Goal: Check status: Check status

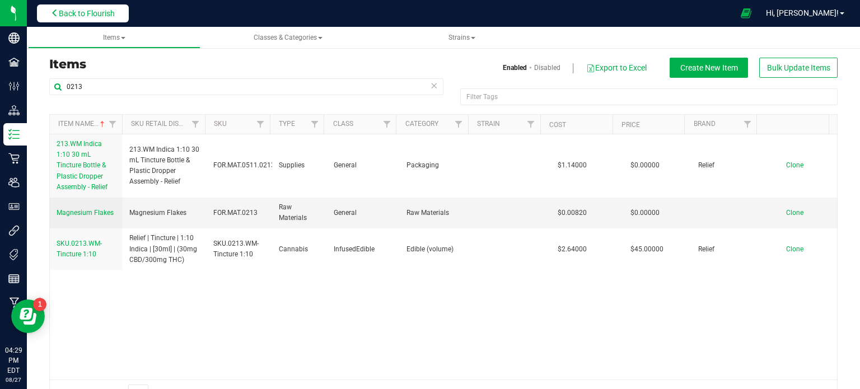
click at [71, 10] on span "Back to Flourish" at bounding box center [87, 13] width 56 height 9
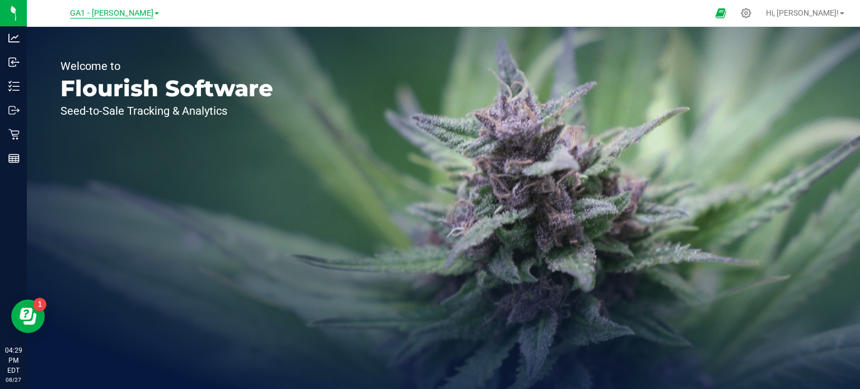
click at [118, 15] on span "GA1 - [PERSON_NAME]" at bounding box center [111, 13] width 83 height 10
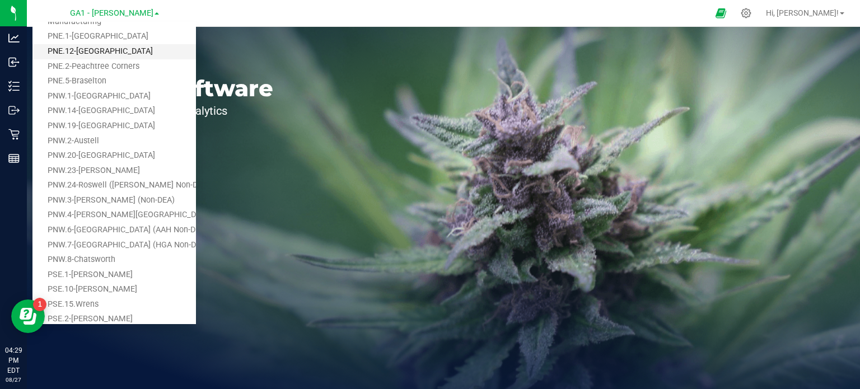
scroll to position [112, 0]
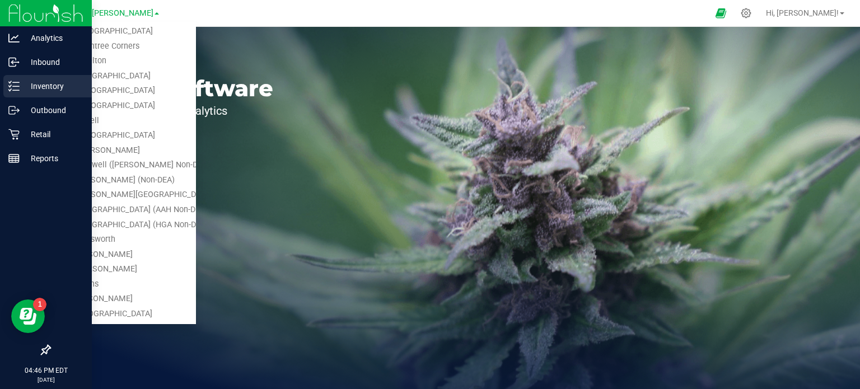
click at [26, 90] on p "Inventory" at bounding box center [53, 85] width 67 height 13
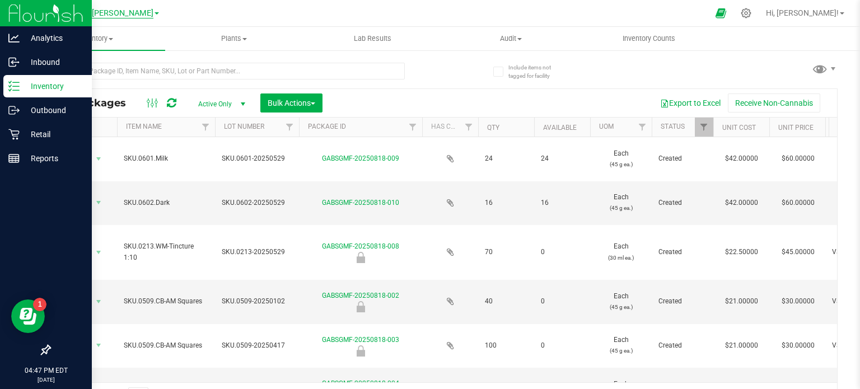
click at [134, 13] on span "GA1 - [PERSON_NAME]" at bounding box center [111, 13] width 83 height 10
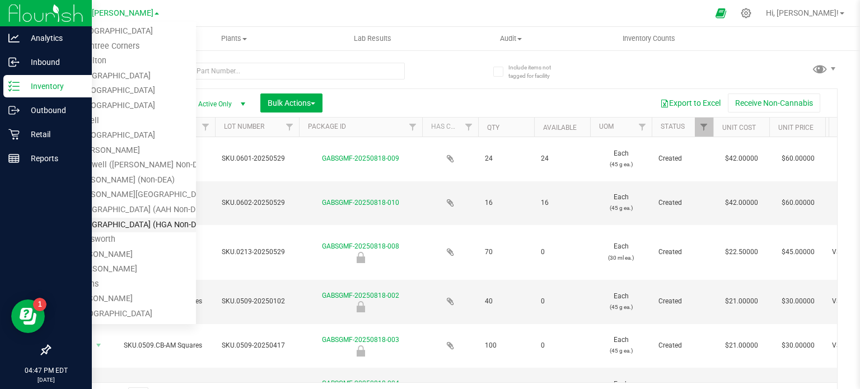
click at [134, 224] on link "PNW.7-[GEOGRAPHIC_DATA] (HGA Non-DEA)" at bounding box center [113, 225] width 163 height 15
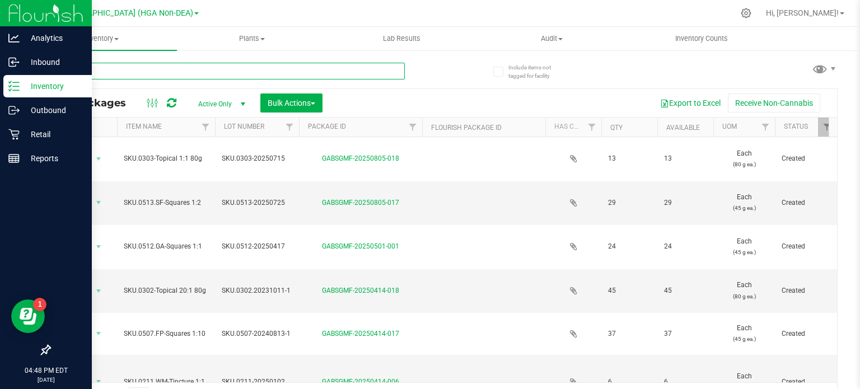
click at [188, 71] on input "text" at bounding box center [226, 71] width 355 height 17
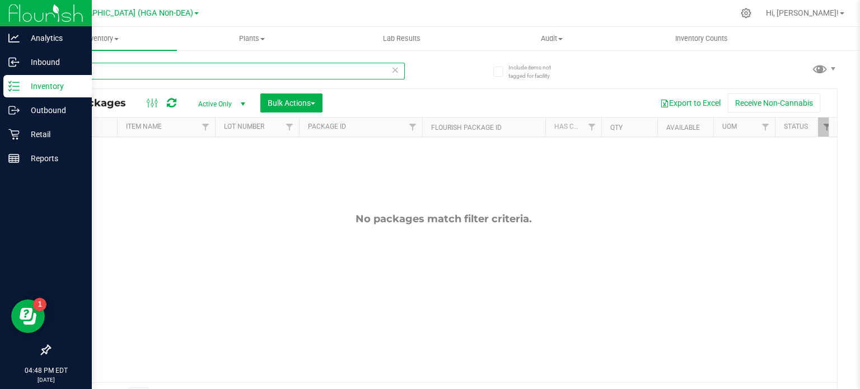
click at [158, 76] on input "0207" at bounding box center [226, 71] width 355 height 17
type input "0213"
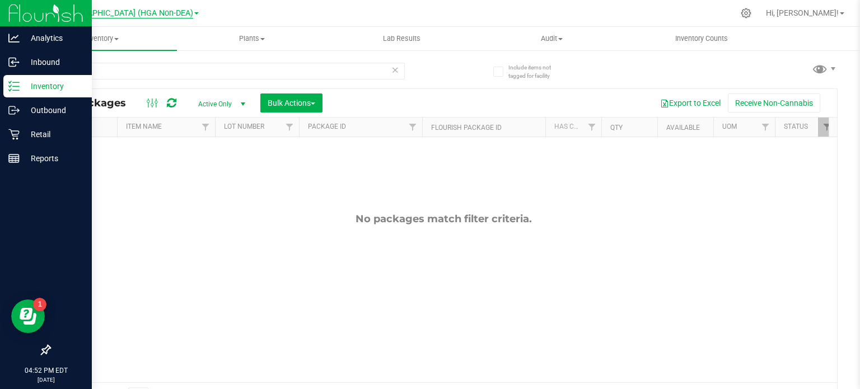
click at [164, 9] on span "PNW.7-[GEOGRAPHIC_DATA] (HGA Non-DEA)" at bounding box center [112, 13] width 161 height 10
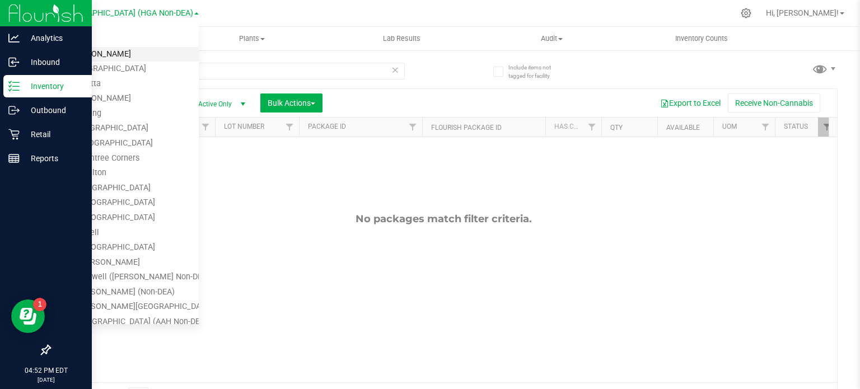
click at [116, 53] on link "GA1 - [PERSON_NAME]" at bounding box center [115, 54] width 166 height 15
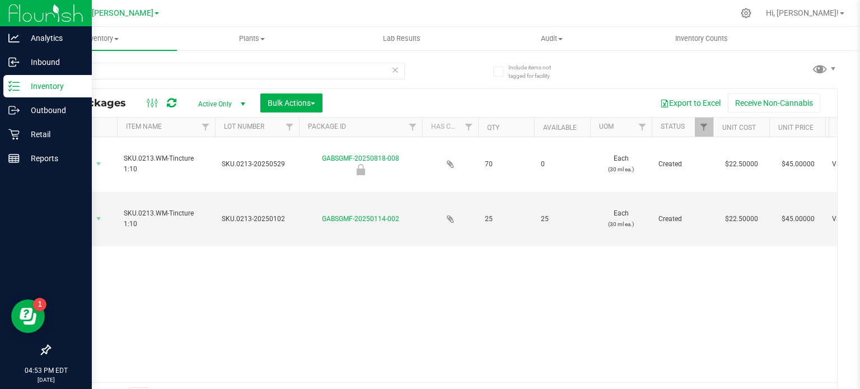
click at [143, 11] on link "GA1 - [PERSON_NAME]" at bounding box center [114, 12] width 89 height 11
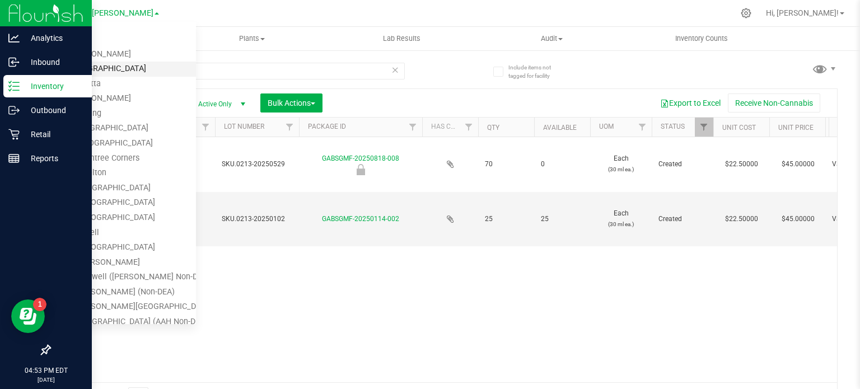
click at [100, 69] on link "GA2 - [GEOGRAPHIC_DATA]" at bounding box center [113, 69] width 163 height 15
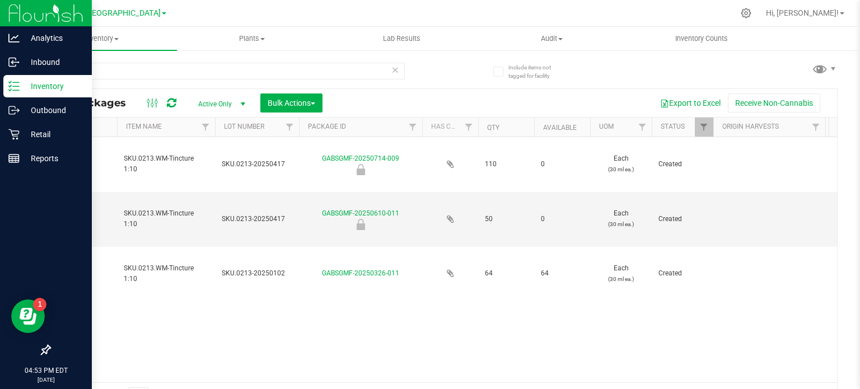
type input "[DATE]"
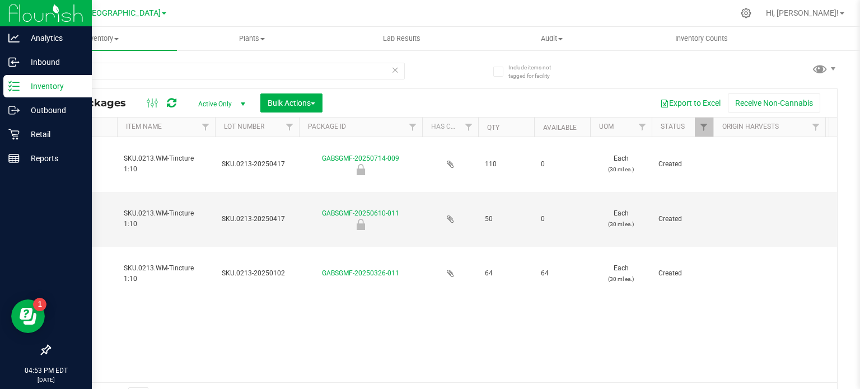
type input "[DATE]"
click at [150, 12] on div "GA2 - Stockbridge Cultivation GA1 - [GEOGRAPHIC_DATA] GA2 - [GEOGRAPHIC_DATA] […" at bounding box center [113, 12] width 163 height 17
click at [137, 12] on span "GA2 - [GEOGRAPHIC_DATA]" at bounding box center [111, 13] width 98 height 10
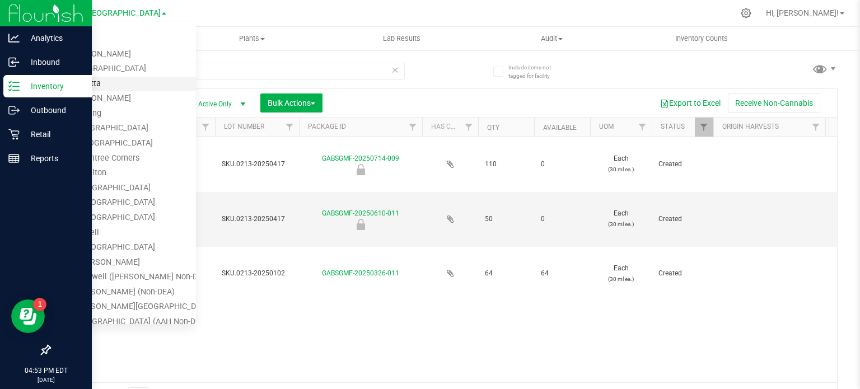
click at [114, 81] on link "GA3 - Marietta" at bounding box center [113, 84] width 163 height 15
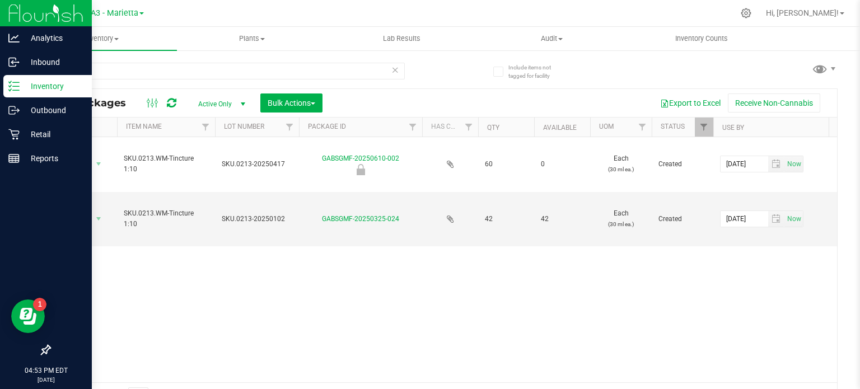
click at [143, 10] on link "GA3 - Marietta" at bounding box center [114, 12] width 59 height 11
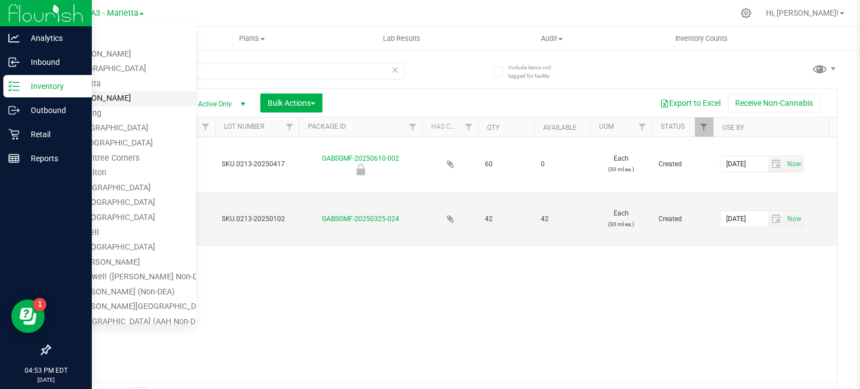
click at [106, 98] on link "GA4 - [PERSON_NAME]" at bounding box center [113, 98] width 163 height 15
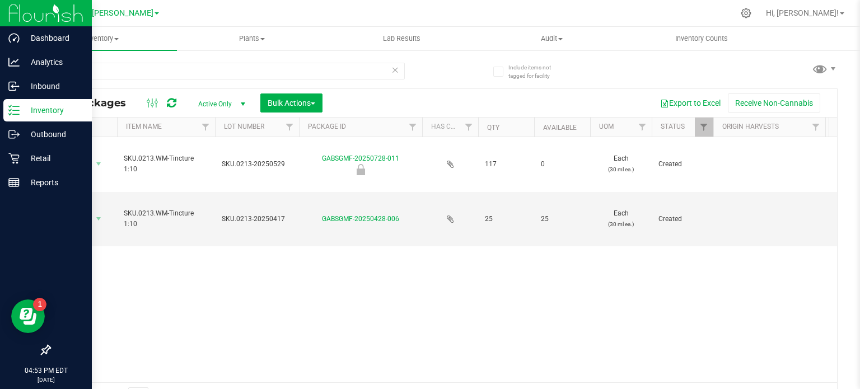
click at [139, 15] on link "GA4 - [PERSON_NAME]" at bounding box center [114, 12] width 89 height 11
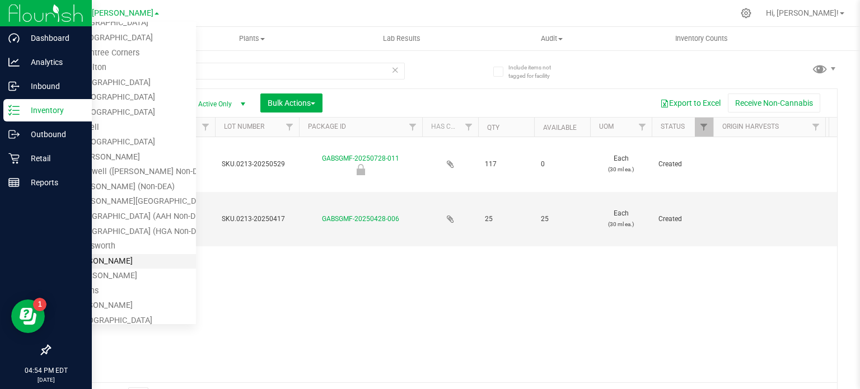
scroll to position [112, 0]
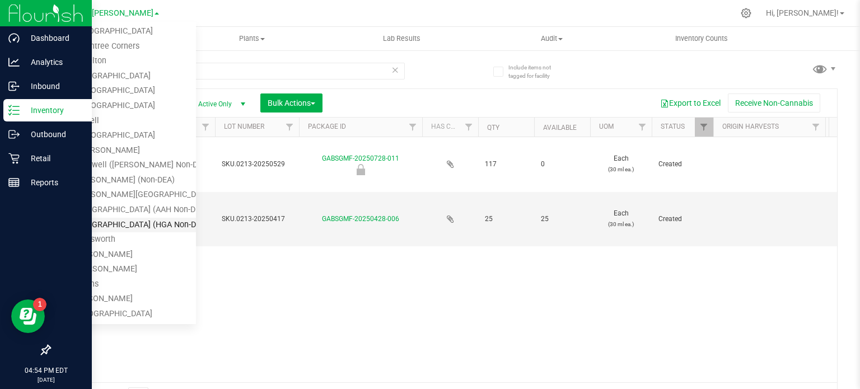
click at [128, 224] on link "PNW.7-[GEOGRAPHIC_DATA] (HGA Non-DEA)" at bounding box center [113, 225] width 163 height 15
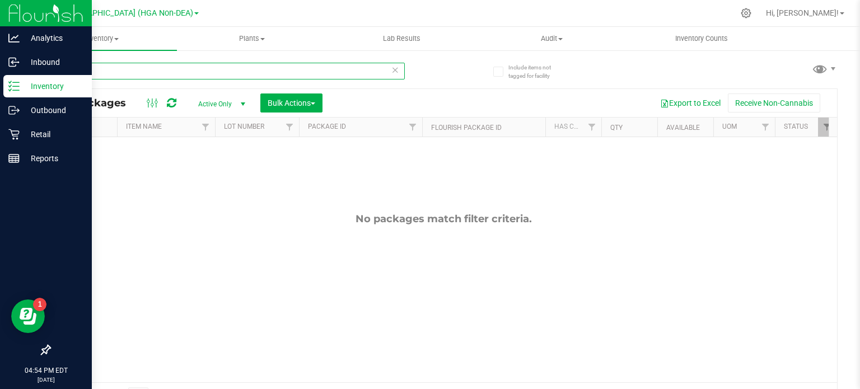
click at [139, 65] on input "0213" at bounding box center [226, 71] width 355 height 17
type input "0207"
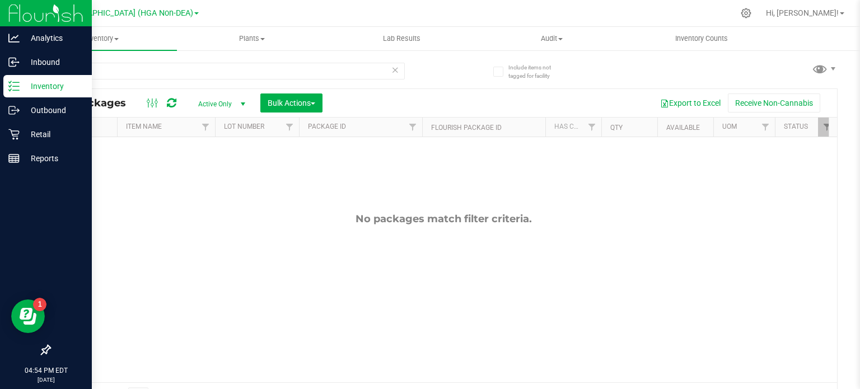
click at [175, 200] on div "No packages match filter criteria." at bounding box center [443, 297] width 787 height 321
click at [161, 15] on span "PNW.7-[GEOGRAPHIC_DATA] (HGA Non-DEA)" at bounding box center [112, 13] width 161 height 10
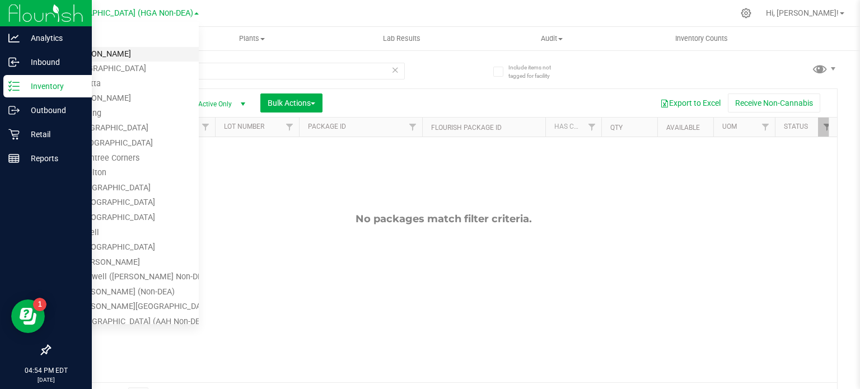
click at [126, 53] on link "GA1 - [PERSON_NAME]" at bounding box center [115, 54] width 166 height 15
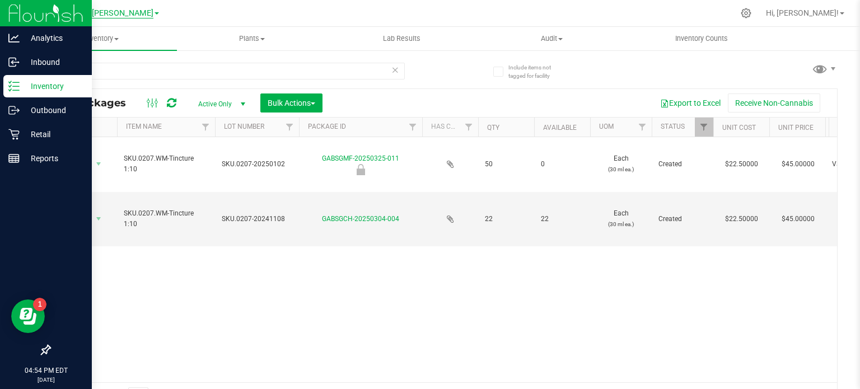
click at [123, 12] on span "GA1 - [PERSON_NAME]" at bounding box center [111, 13] width 83 height 10
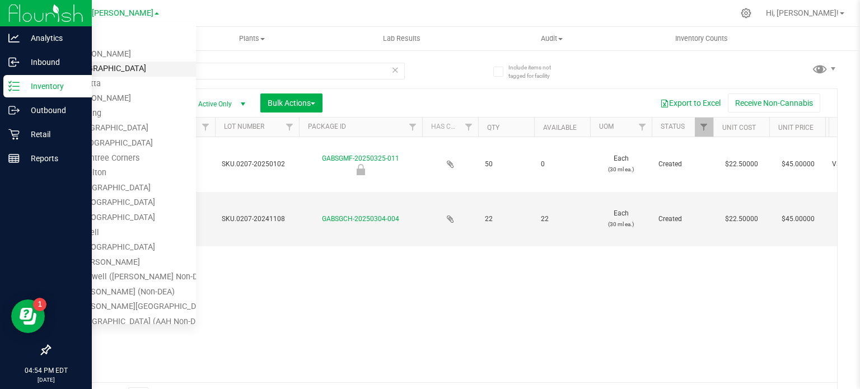
click at [102, 67] on link "GA2 - [GEOGRAPHIC_DATA]" at bounding box center [113, 69] width 163 height 15
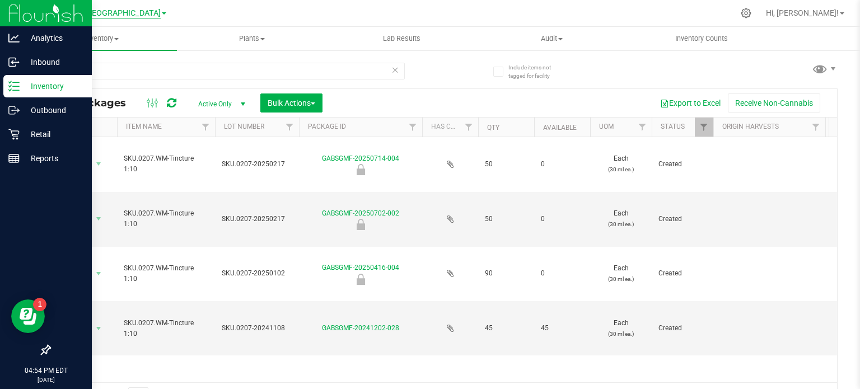
click at [130, 12] on span "GA2 - [GEOGRAPHIC_DATA]" at bounding box center [111, 13] width 98 height 10
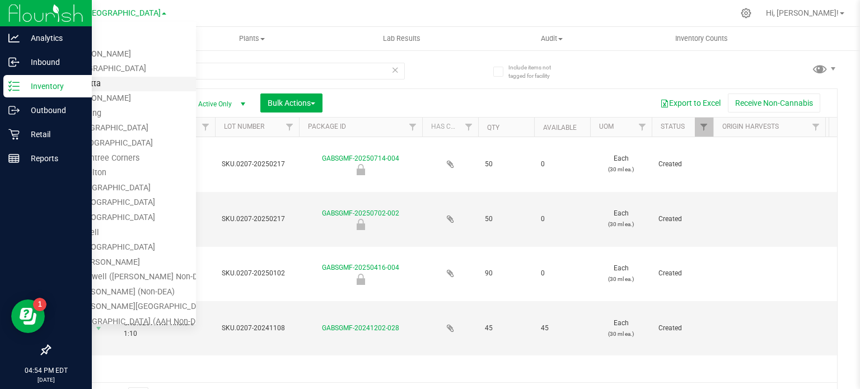
click at [107, 80] on link "GA3 - Marietta" at bounding box center [113, 84] width 163 height 15
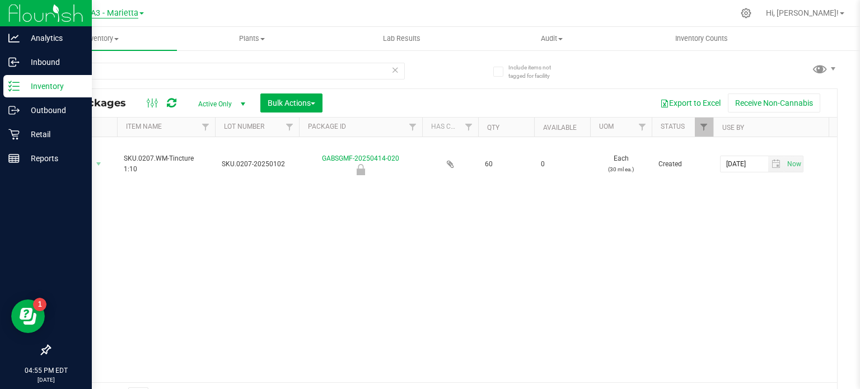
click at [121, 17] on span "GA3 - Marietta" at bounding box center [111, 13] width 53 height 10
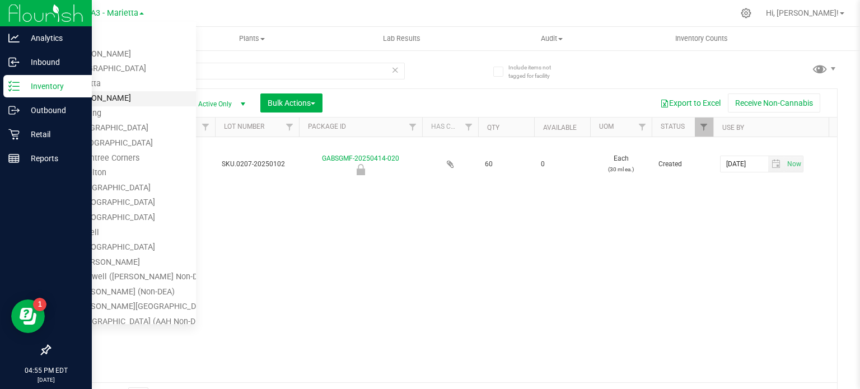
click at [107, 96] on link "GA4 - [PERSON_NAME]" at bounding box center [113, 98] width 163 height 15
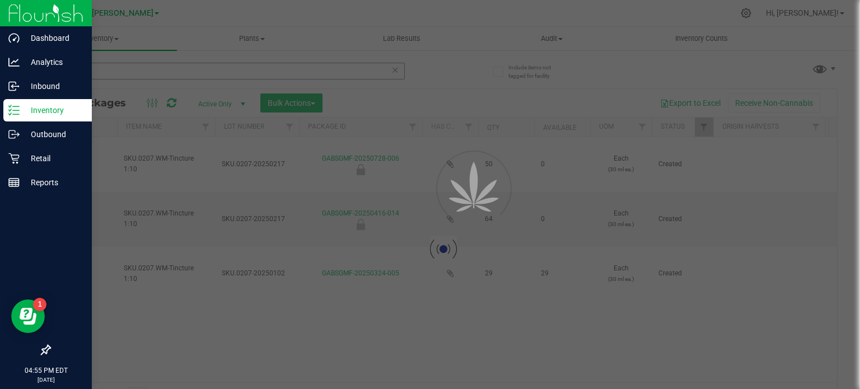
type input "[DATE]"
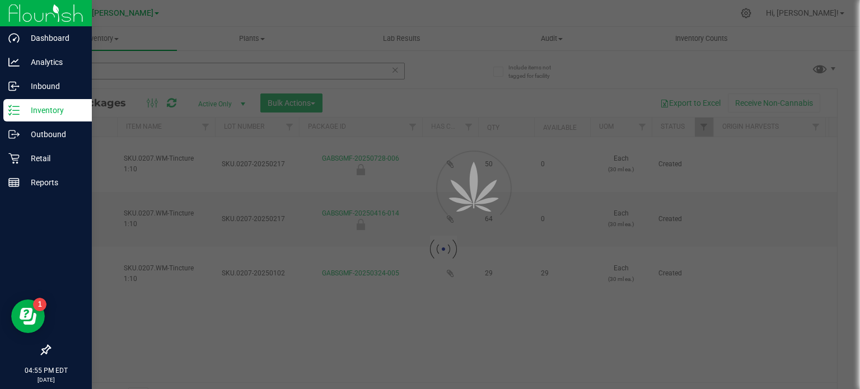
type input "[DATE]"
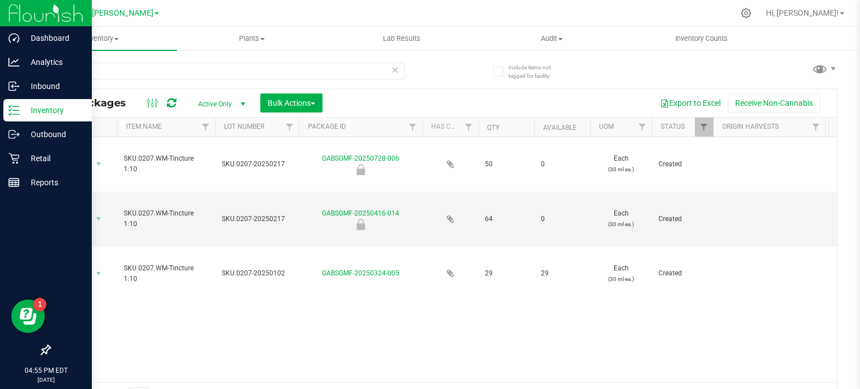
click at [690, 13] on div at bounding box center [466, 13] width 533 height 22
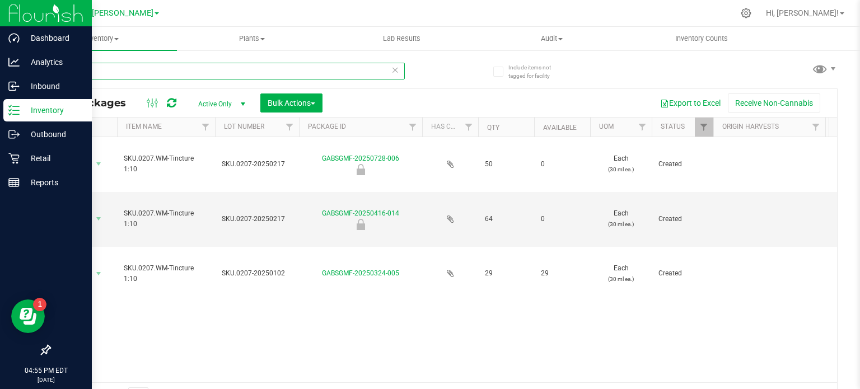
click at [119, 72] on input "0207" at bounding box center [226, 71] width 355 height 17
click at [170, 67] on input "0207" at bounding box center [226, 71] width 355 height 17
type input "0"
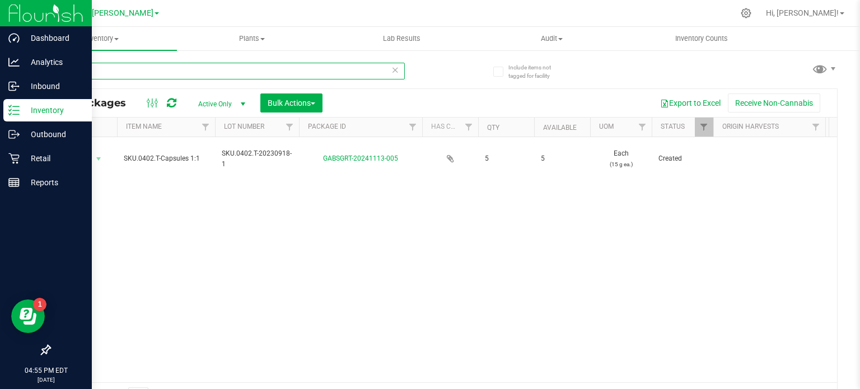
type input "0402"
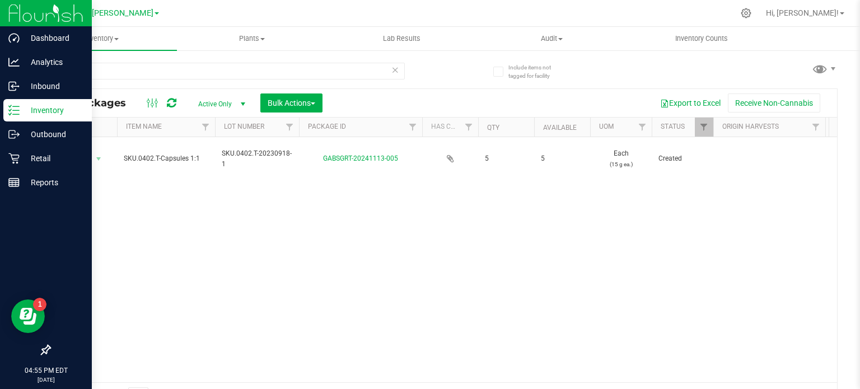
click at [154, 13] on span at bounding box center [156, 13] width 4 height 2
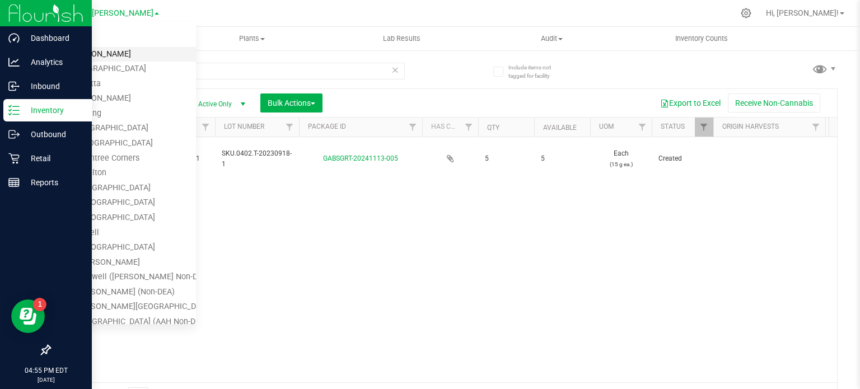
click at [120, 56] on link "GA1 - [PERSON_NAME]" at bounding box center [113, 54] width 163 height 15
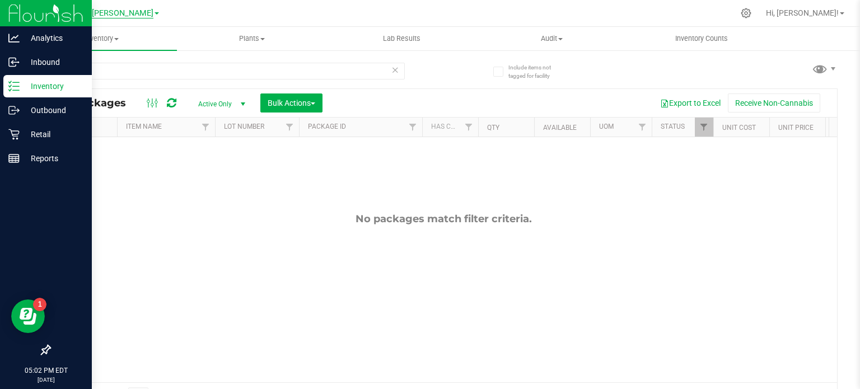
click at [135, 13] on span "GA1 - [PERSON_NAME]" at bounding box center [111, 13] width 83 height 10
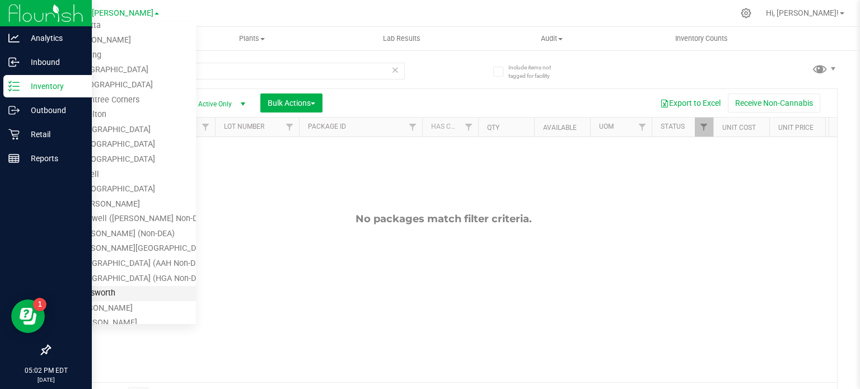
scroll to position [168, 0]
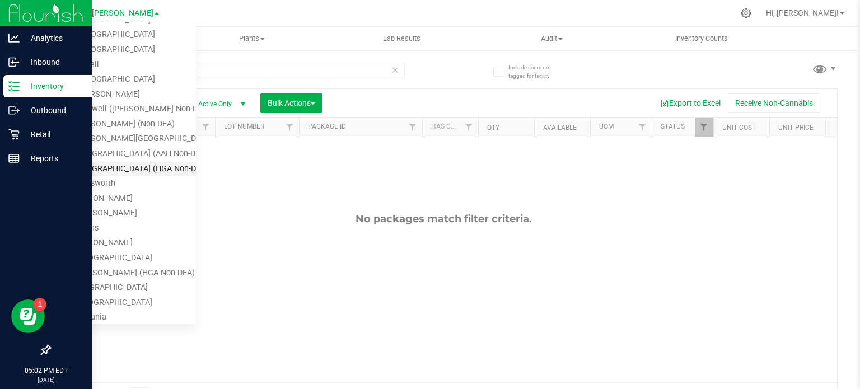
click at [152, 170] on link "PNW.7-[GEOGRAPHIC_DATA] (HGA Non-DEA)" at bounding box center [113, 169] width 163 height 15
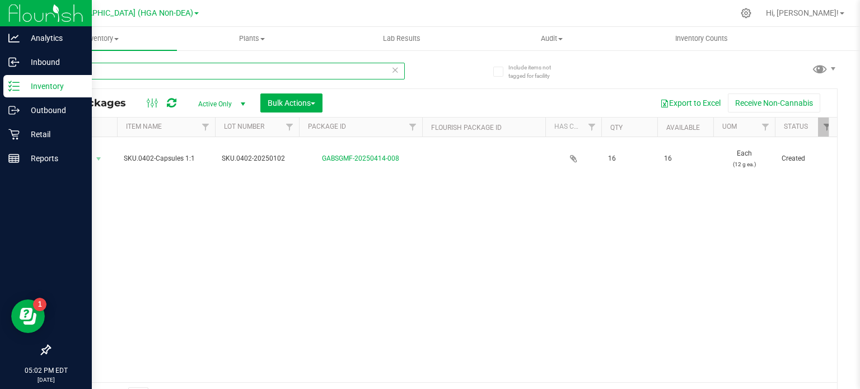
click at [159, 75] on input "0402" at bounding box center [226, 71] width 355 height 17
type input "0"
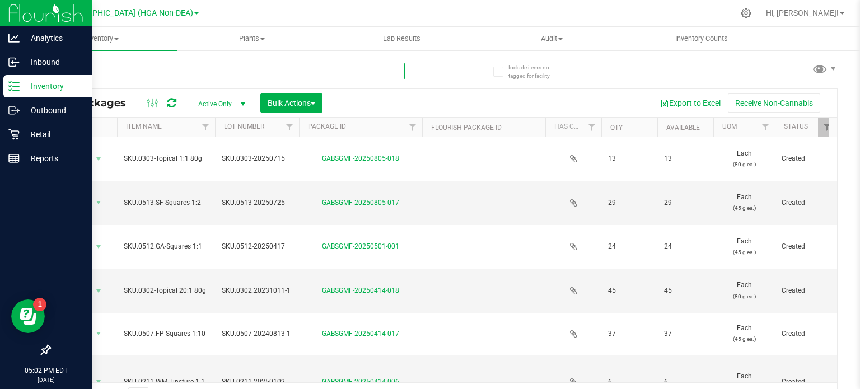
click at [126, 73] on input "text" at bounding box center [226, 71] width 355 height 17
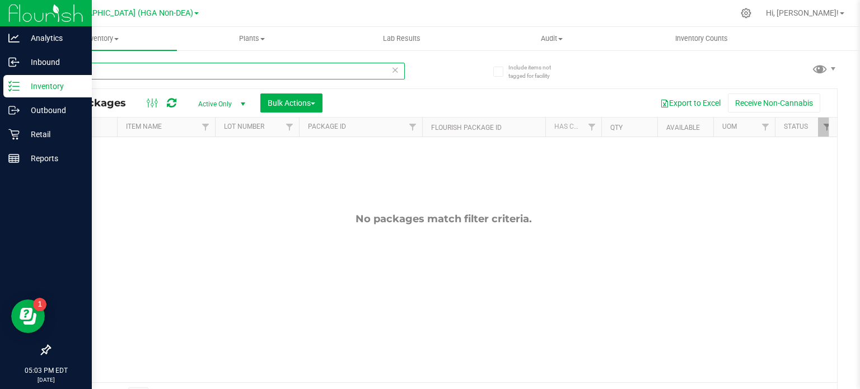
type input "0402.T"
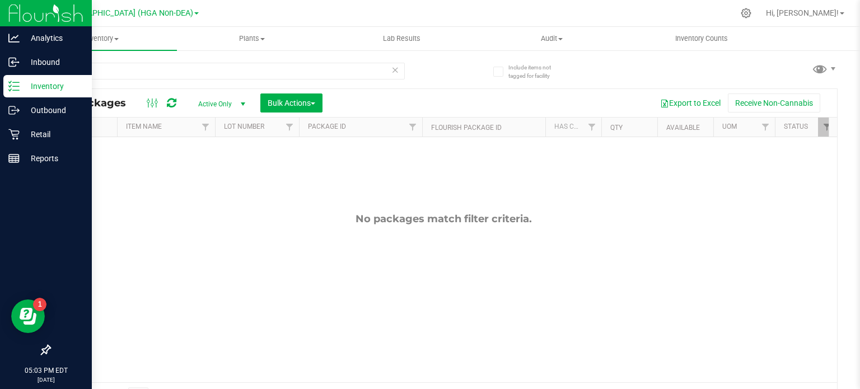
click at [237, 104] on span "select" at bounding box center [243, 104] width 14 height 16
click at [214, 169] on li "All" at bounding box center [219, 172] width 60 height 17
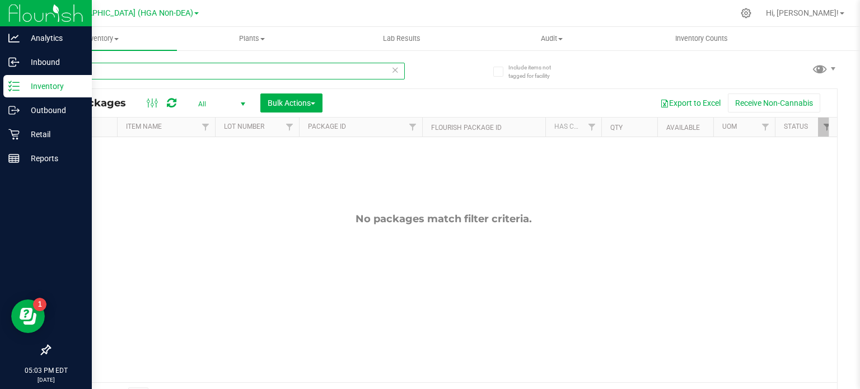
click at [120, 71] on input "0402.T" at bounding box center [226, 71] width 355 height 17
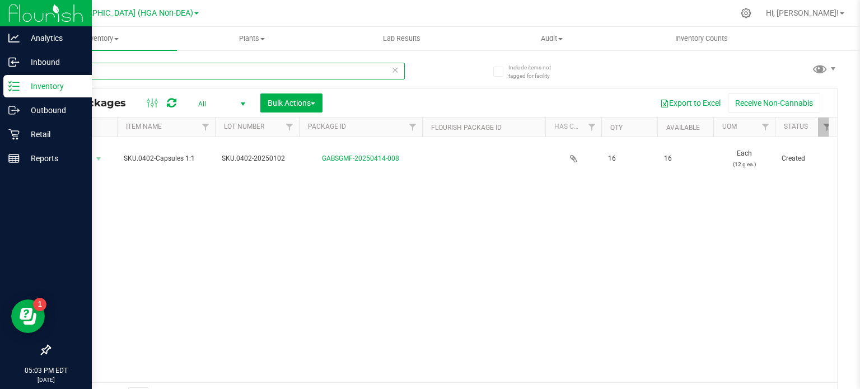
type input "0402"
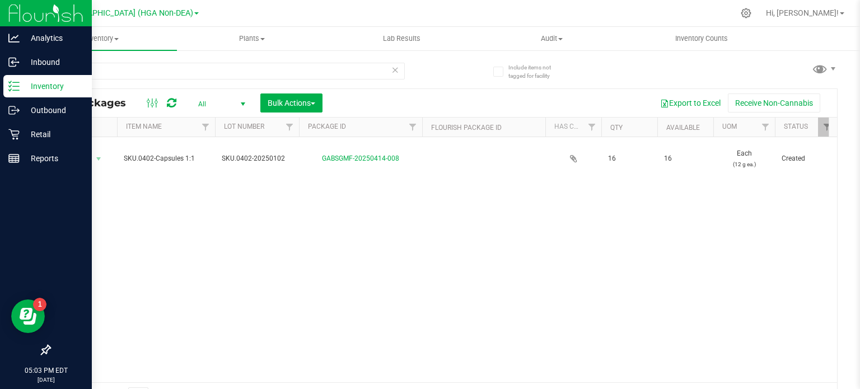
click at [460, 265] on div "Action Action Adjust qty Create package Edit attributes Global inventory Locate…" at bounding box center [443, 259] width 787 height 245
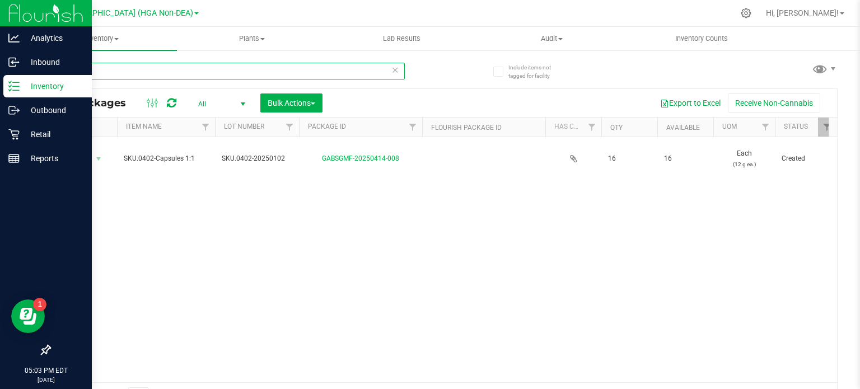
click at [177, 71] on input "0402" at bounding box center [226, 71] width 355 height 17
click at [177, 73] on input "0402" at bounding box center [226, 71] width 355 height 17
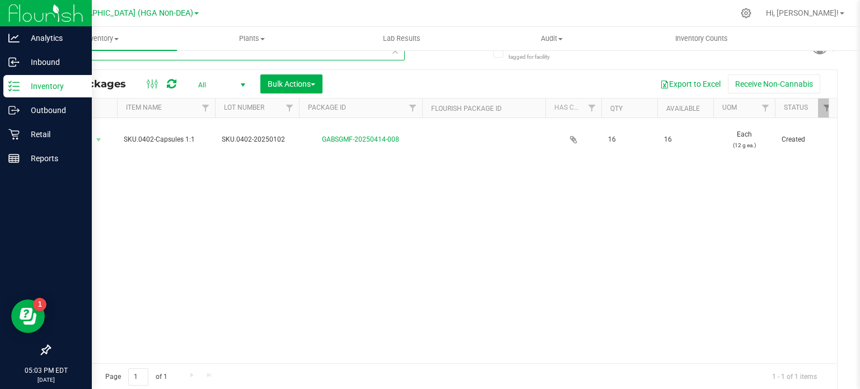
scroll to position [20, 0]
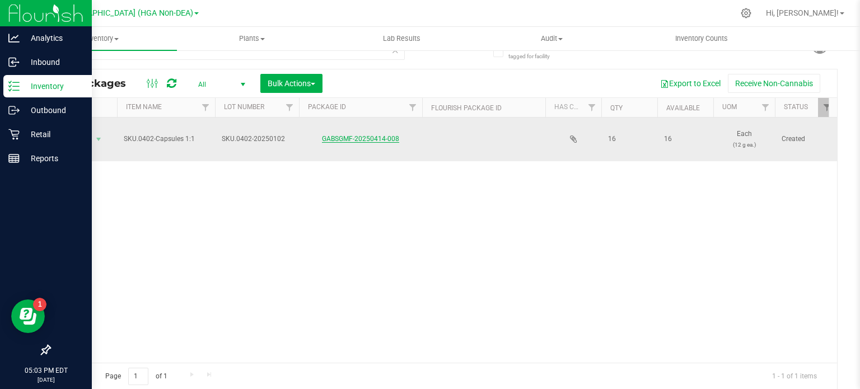
click at [361, 142] on link "GABSGMF-20250414-008" at bounding box center [360, 139] width 77 height 8
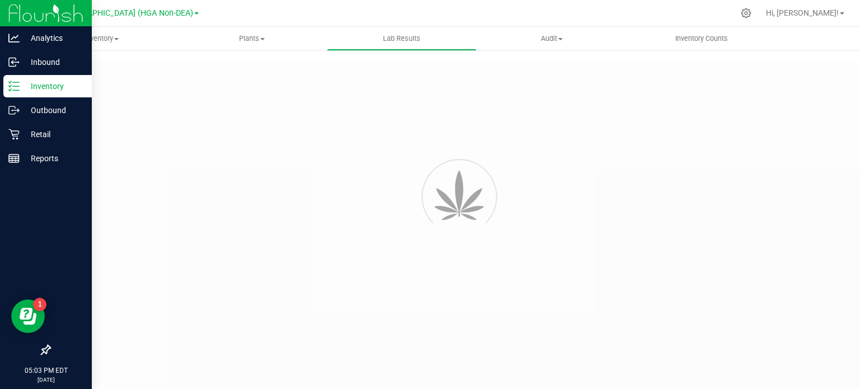
type input "GABSGMF-20250102-036"
type input "[PERSON_NAME]-010625-7415"
type input "GABSGMF-20250102-036"
type input "[DATE] 8:42 AM"
type input "[DATE]"
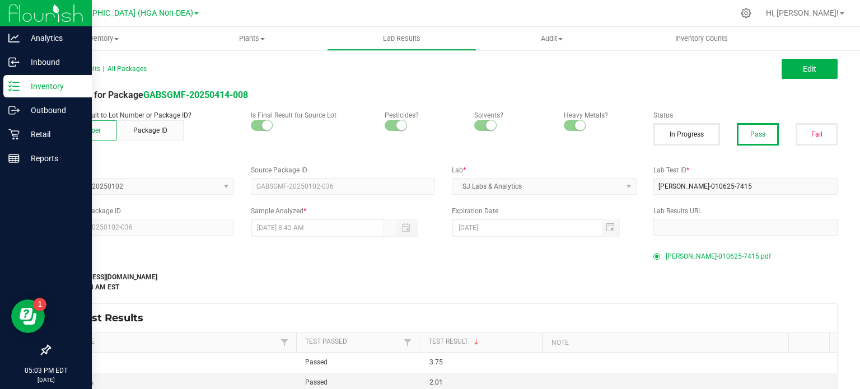
click at [695, 255] on span "[PERSON_NAME]-010625-7415.pdf" at bounding box center [717, 256] width 105 height 17
click at [457, 288] on div "Last Modified [EMAIL_ADDRESS][DOMAIN_NAME] [DATE] 8:45:48 AM EST" at bounding box center [343, 275] width 604 height 33
click at [51, 67] on icon at bounding box center [52, 68] width 7 height 7
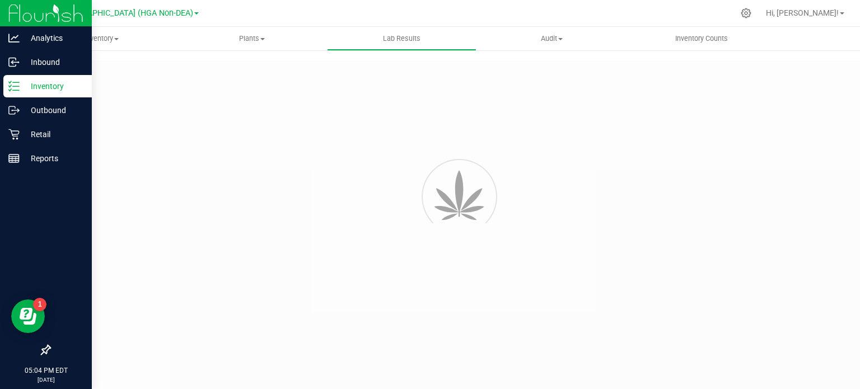
type input "GABSGMF-20250102-036"
type input "[PERSON_NAME]-010625-7415"
type input "GABSGMF-20250102-036"
type input "[DATE] 8:42 AM"
type input "[DATE]"
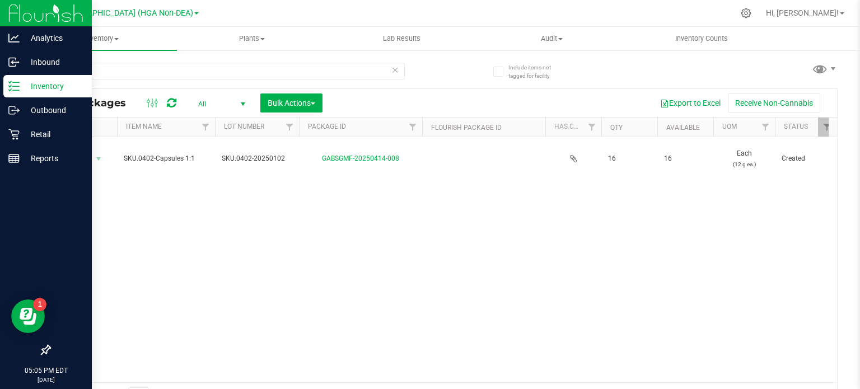
click at [170, 9] on link "PNW.7-[GEOGRAPHIC_DATA] (HGA Non-DEA)" at bounding box center [115, 12] width 166 height 11
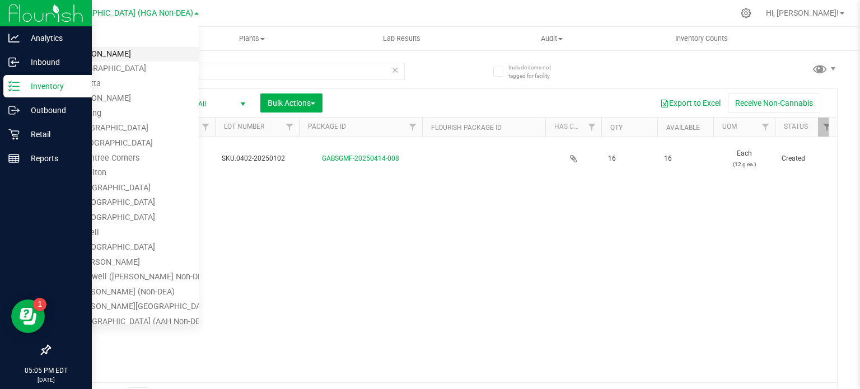
click at [115, 61] on link "GA1 - [PERSON_NAME]" at bounding box center [115, 54] width 166 height 15
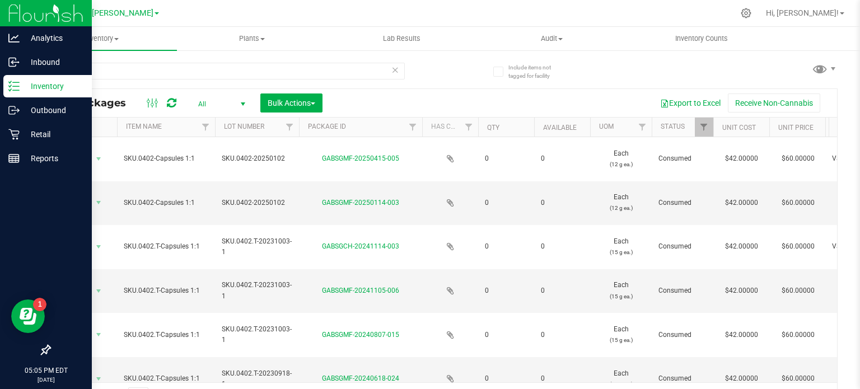
click at [209, 100] on span "All" at bounding box center [220, 104] width 62 height 16
click at [214, 124] on li "Active Only" at bounding box center [219, 122] width 60 height 17
